Goal: Entertainment & Leisure: Consume media (video, audio)

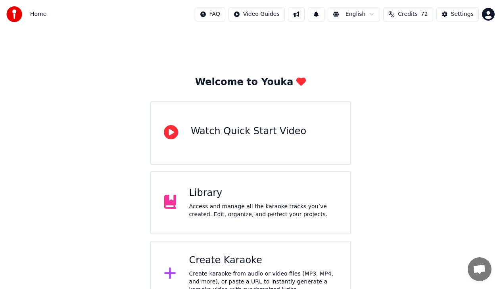
click at [260, 204] on div "Access and manage all the karaoke tracks you’ve created. Edit, organize, and pe…" at bounding box center [263, 211] width 148 height 16
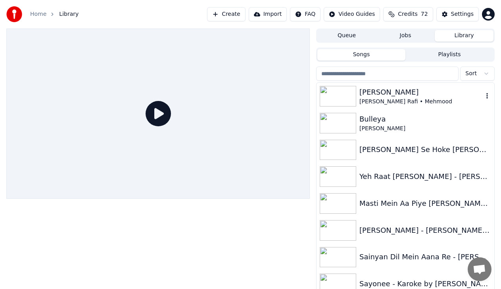
click at [447, 92] on div "[PERSON_NAME]" at bounding box center [421, 92] width 124 height 11
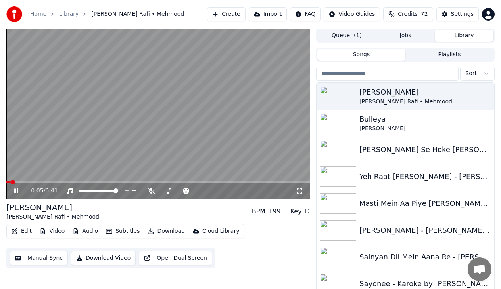
click at [38, 181] on video at bounding box center [157, 114] width 303 height 170
click at [36, 182] on span at bounding box center [157, 183] width 303 height 2
click at [16, 191] on icon at bounding box center [16, 191] width 5 height 6
click at [82, 183] on span at bounding box center [157, 183] width 303 height 2
click at [19, 191] on icon at bounding box center [22, 191] width 18 height 6
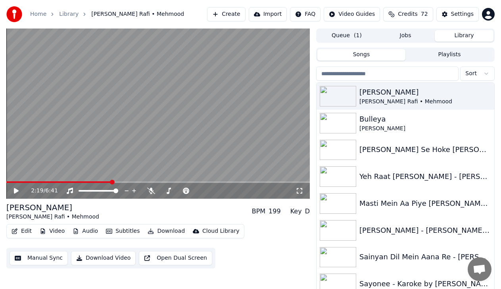
click at [19, 192] on icon at bounding box center [22, 191] width 18 height 6
